Goal: Transaction & Acquisition: Purchase product/service

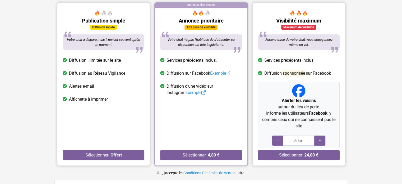
scroll to position [79, 0]
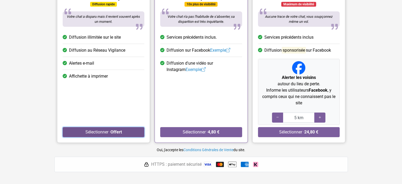
click at [101, 131] on button "Sélectionner · Offert" at bounding box center [104, 132] width 82 height 10
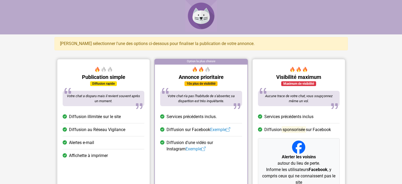
scroll to position [79, 0]
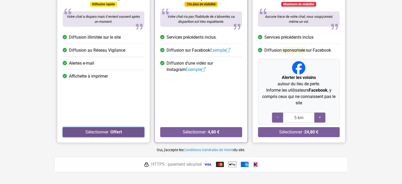
click at [116, 131] on strong "Offert" at bounding box center [115, 131] width 11 height 5
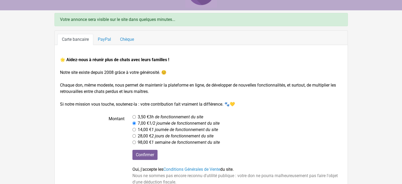
scroll to position [43, 0]
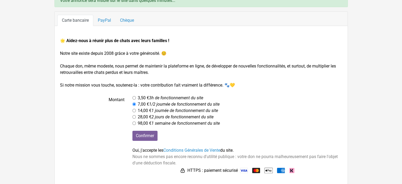
click at [135, 97] on input "radio" at bounding box center [134, 97] width 3 height 3
radio input "true"
click at [144, 135] on input "Confirmer" at bounding box center [145, 136] width 25 height 10
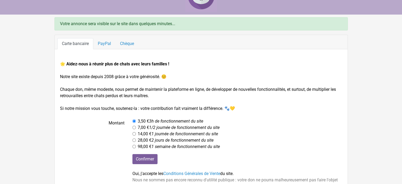
scroll to position [43, 0]
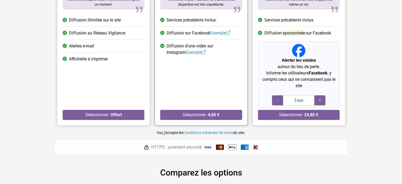
scroll to position [106, 0]
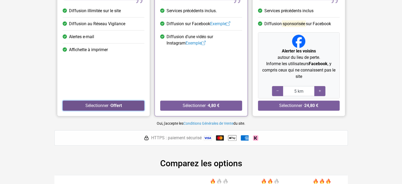
click at [104, 105] on button "Sélectionner · Offert" at bounding box center [104, 106] width 82 height 10
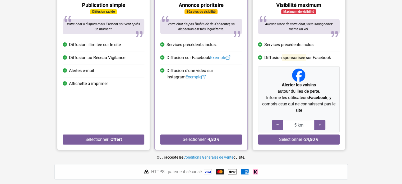
scroll to position [0, 0]
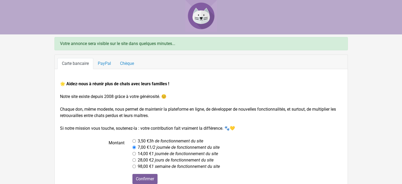
click at [133, 140] on input "radio" at bounding box center [134, 140] width 3 height 3
radio input "true"
click at [146, 177] on input "Confirmer" at bounding box center [145, 179] width 25 height 10
